Goal: Navigation & Orientation: Understand site structure

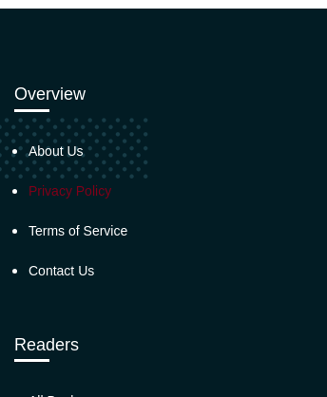
click at [69, 183] on link "Privacy Policy" at bounding box center [69, 190] width 83 height 15
